Goal: Find specific page/section: Find specific page/section

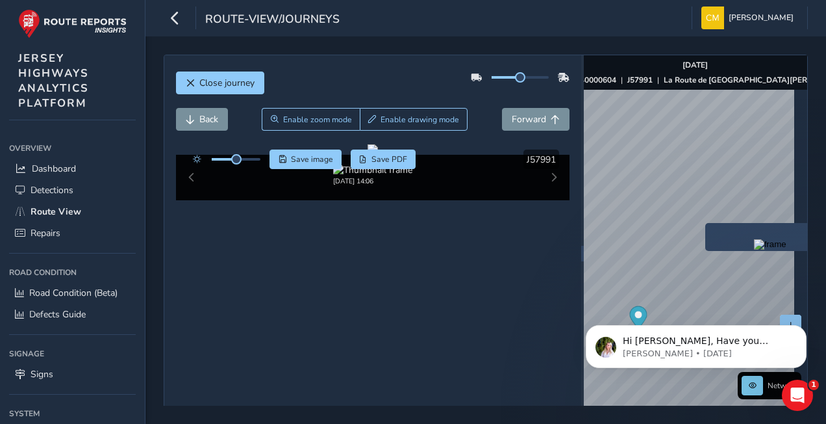
drag, startPoint x: 690, startPoint y: 247, endPoint x: 707, endPoint y: 225, distance: 27.3
click at [707, 225] on div "x" at bounding box center [771, 237] width 130 height 28
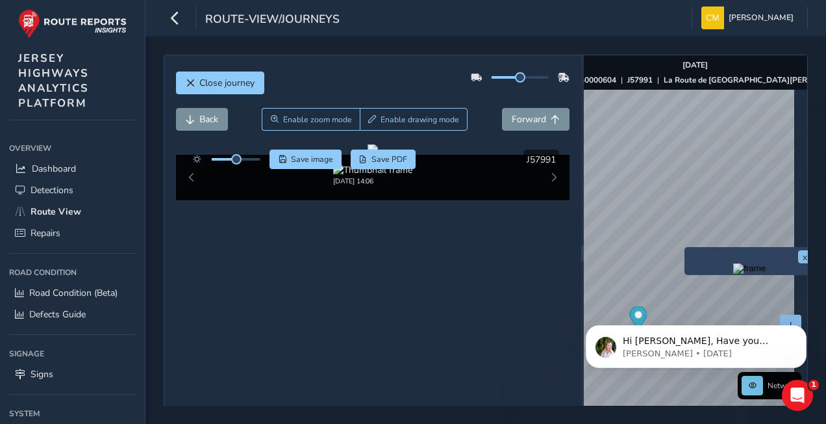
click at [687, 247] on div "x" at bounding box center [750, 261] width 130 height 28
click at [733, 273] on img "Preview frame" at bounding box center [749, 268] width 32 height 10
click html "Hi [PERSON_NAME], Have you checked out our new annotate image feature? We would…"
click at [759, 275] on img "Preview frame" at bounding box center [765, 270] width 32 height 10
click at [676, 86] on div "Network [DATE] ASSET NO. 40000604 | J57991 | [GEOGRAPHIC_DATA][PERSON_NAME] © M…" at bounding box center [696, 253] width 224 height 396
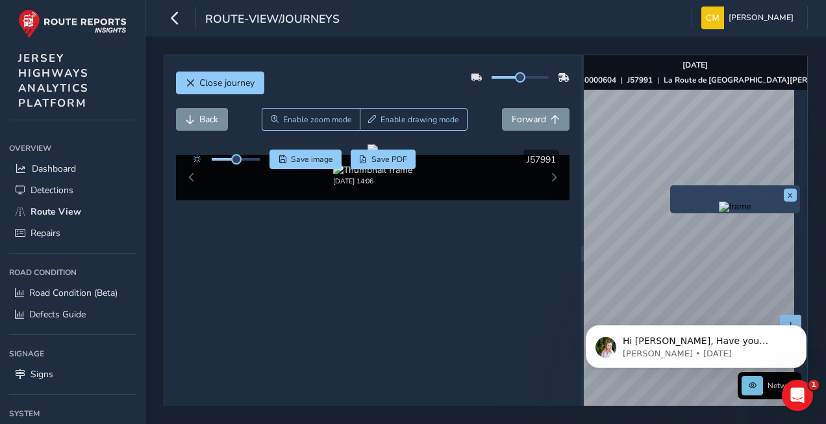
click at [722, 212] on img "Preview frame" at bounding box center [735, 206] width 32 height 10
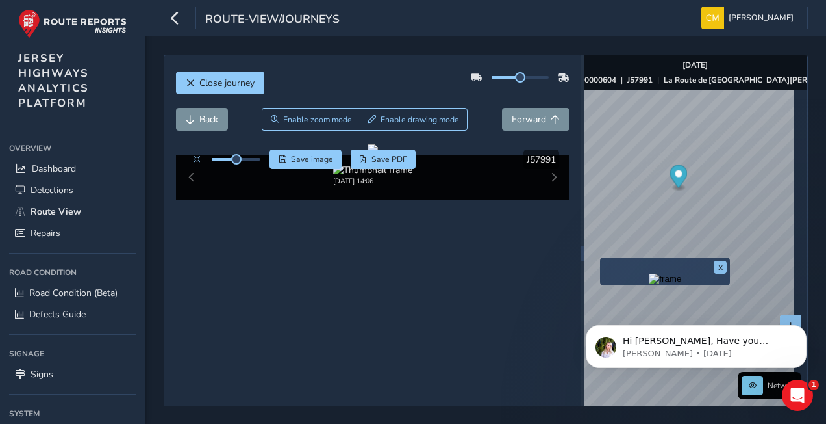
click at [649, 284] on img "Preview frame" at bounding box center [665, 278] width 32 height 10
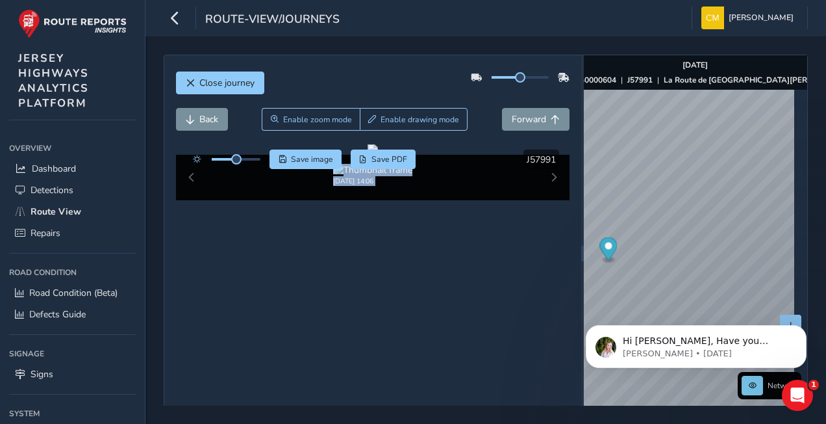
drag, startPoint x: 370, startPoint y: 266, endPoint x: 422, endPoint y: 160, distance: 118.5
click at [422, 160] on div "Click and Drag to Annotate [DATE] 14:06 Save image Save PDF Hide detections J57…" at bounding box center [373, 172] width 394 height 56
click at [589, 310] on body "Hi [PERSON_NAME], Have you checked out our new annotate image feature? We would…" at bounding box center [696, 343] width 249 height 81
click at [590, 311] on body "Hi [PERSON_NAME], Have you checked out our new annotate image feature? We would…" at bounding box center [696, 343] width 249 height 81
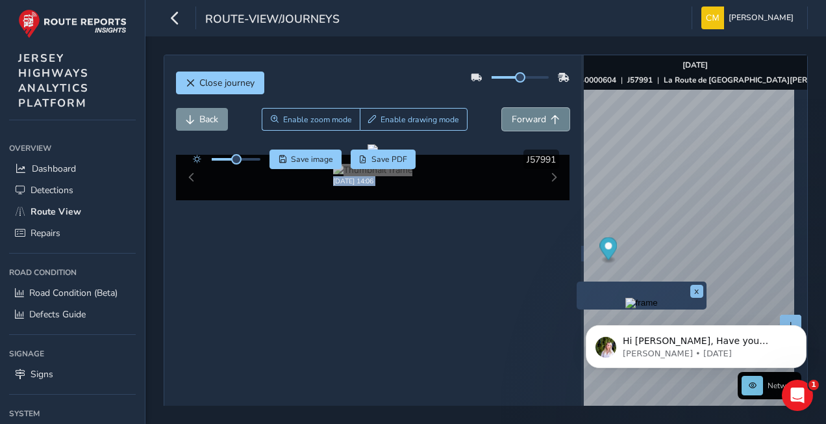
click at [516, 111] on button "Forward" at bounding box center [536, 119] width 68 height 23
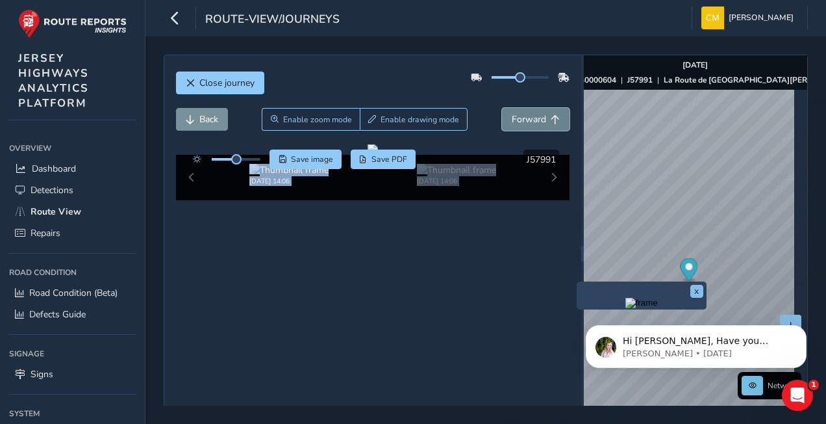
click at [528, 118] on span "Forward" at bounding box center [529, 119] width 34 height 12
click at [529, 118] on span "Forward" at bounding box center [529, 119] width 34 height 12
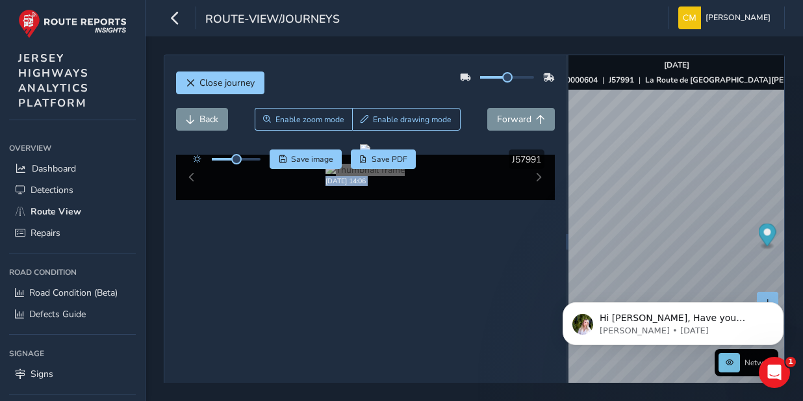
drag, startPoint x: 409, startPoint y: 281, endPoint x: 927, endPoint y: 68, distance: 559.9
